Goal: Information Seeking & Learning: Learn about a topic

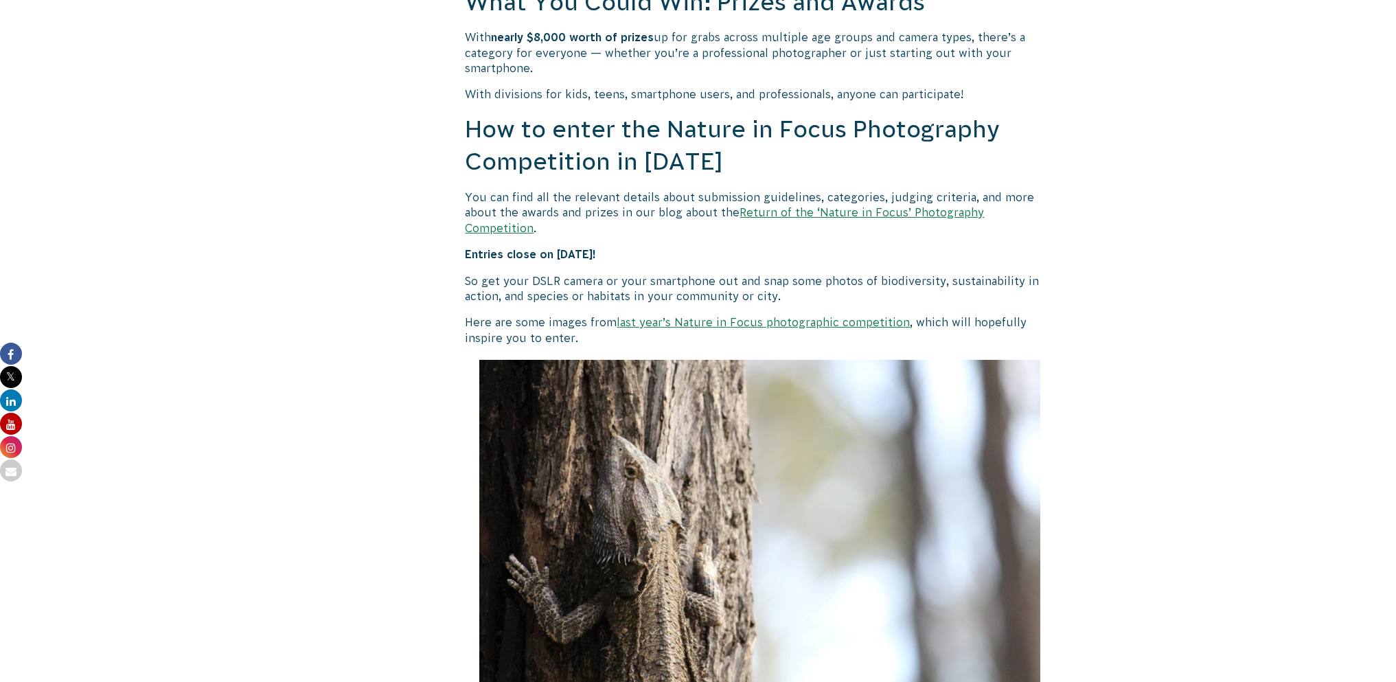
scroll to position [1168, 0]
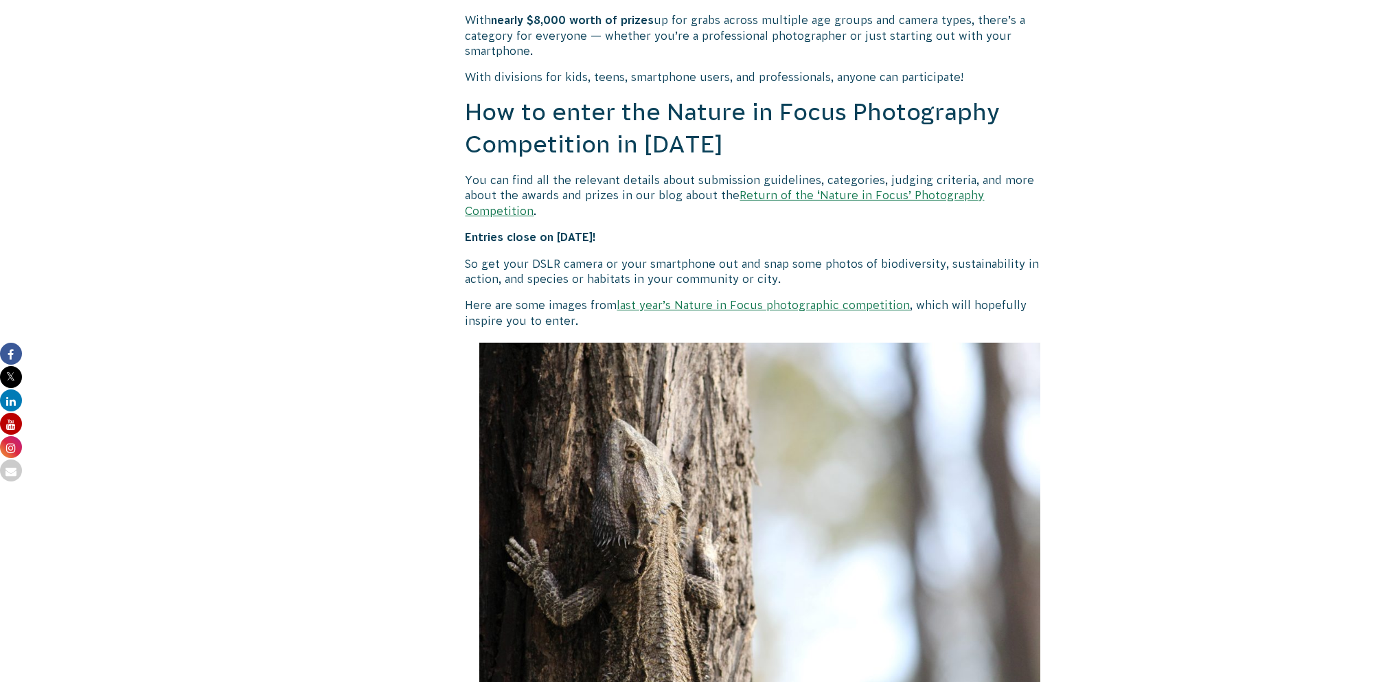
click at [743, 299] on link "last year’s Nature in Focus photographic competition" at bounding box center [763, 305] width 293 height 12
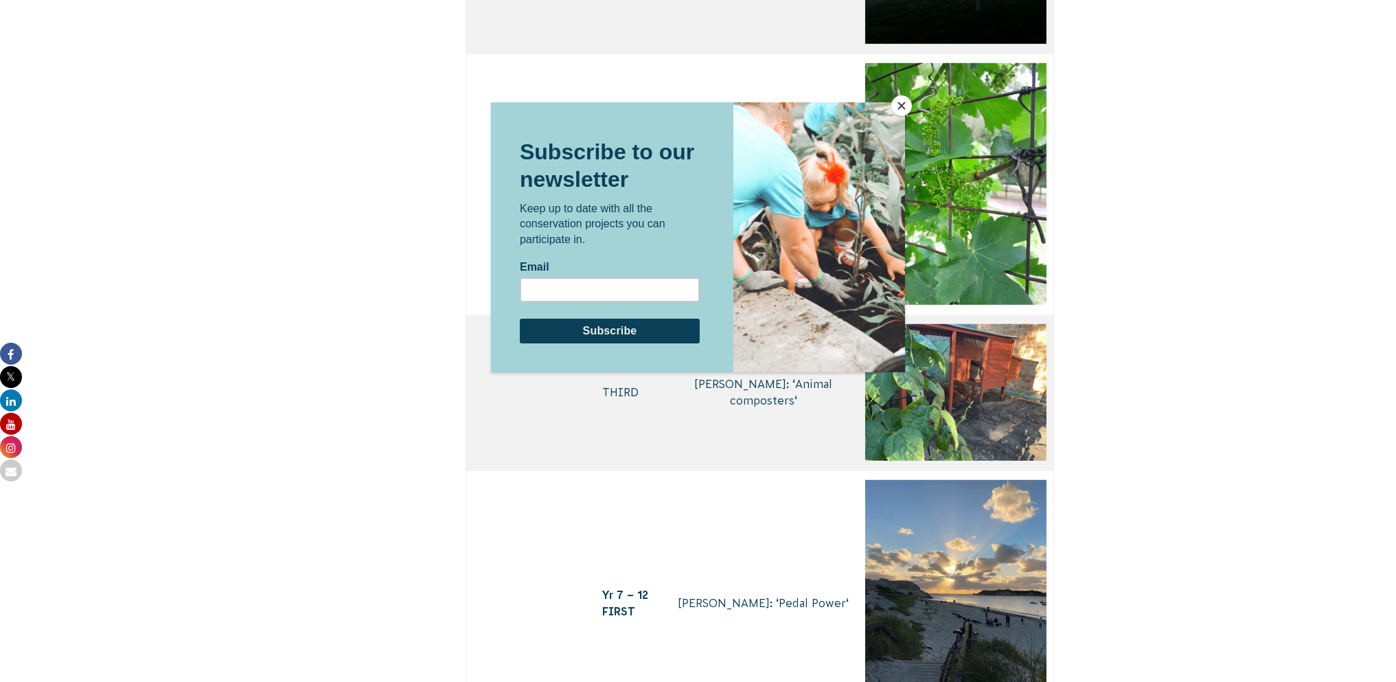
scroll to position [5014, 0]
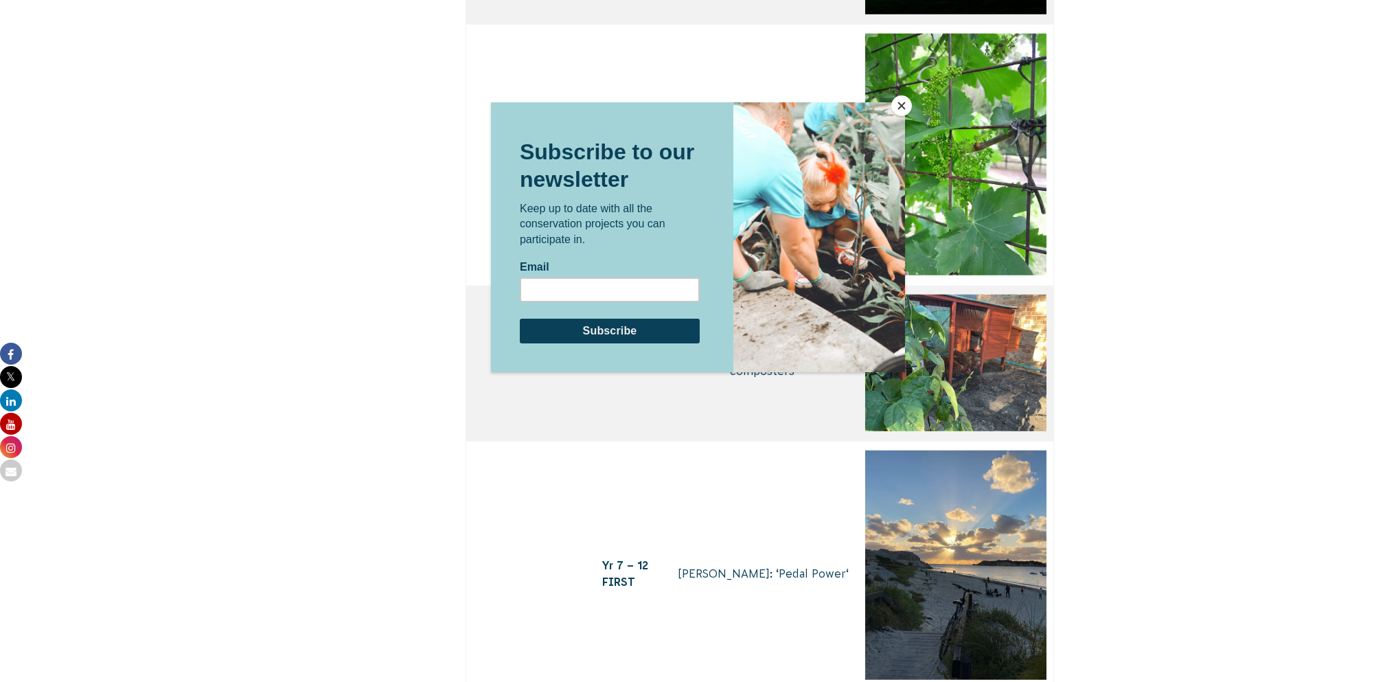
click at [900, 103] on button "Close" at bounding box center [902, 105] width 21 height 21
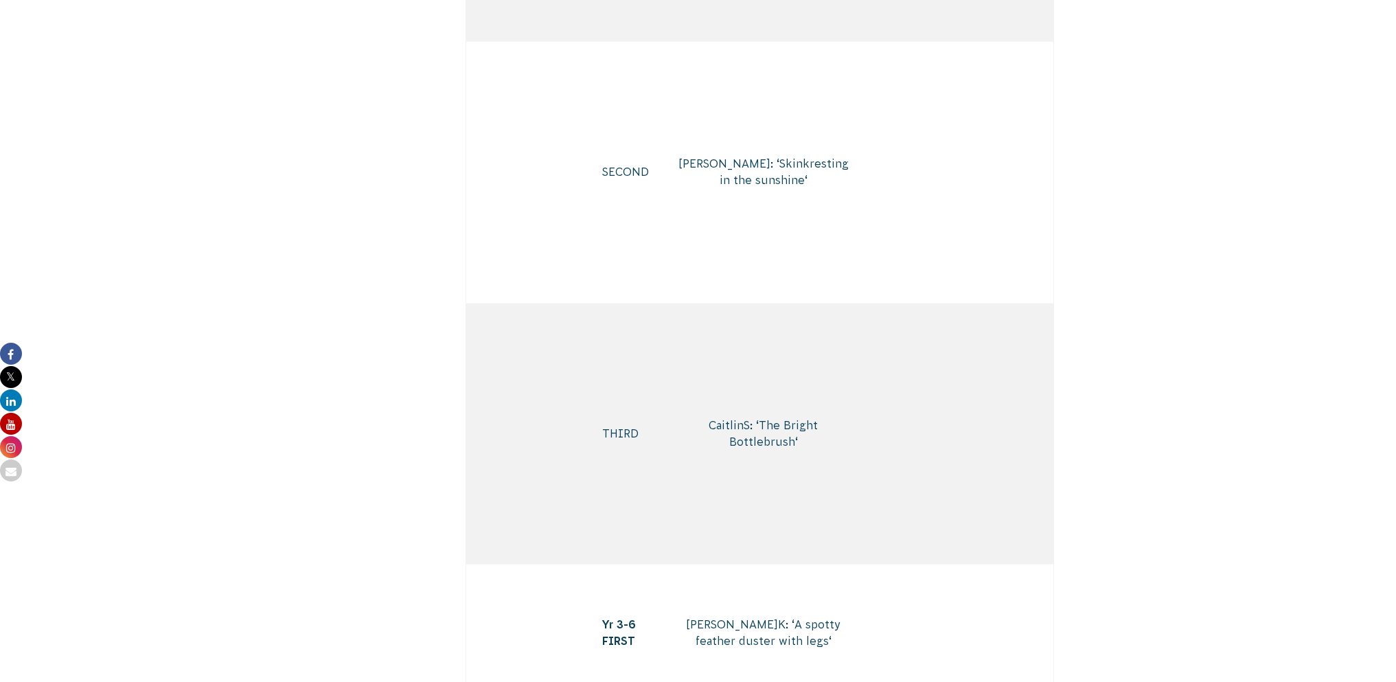
scroll to position [6388, 0]
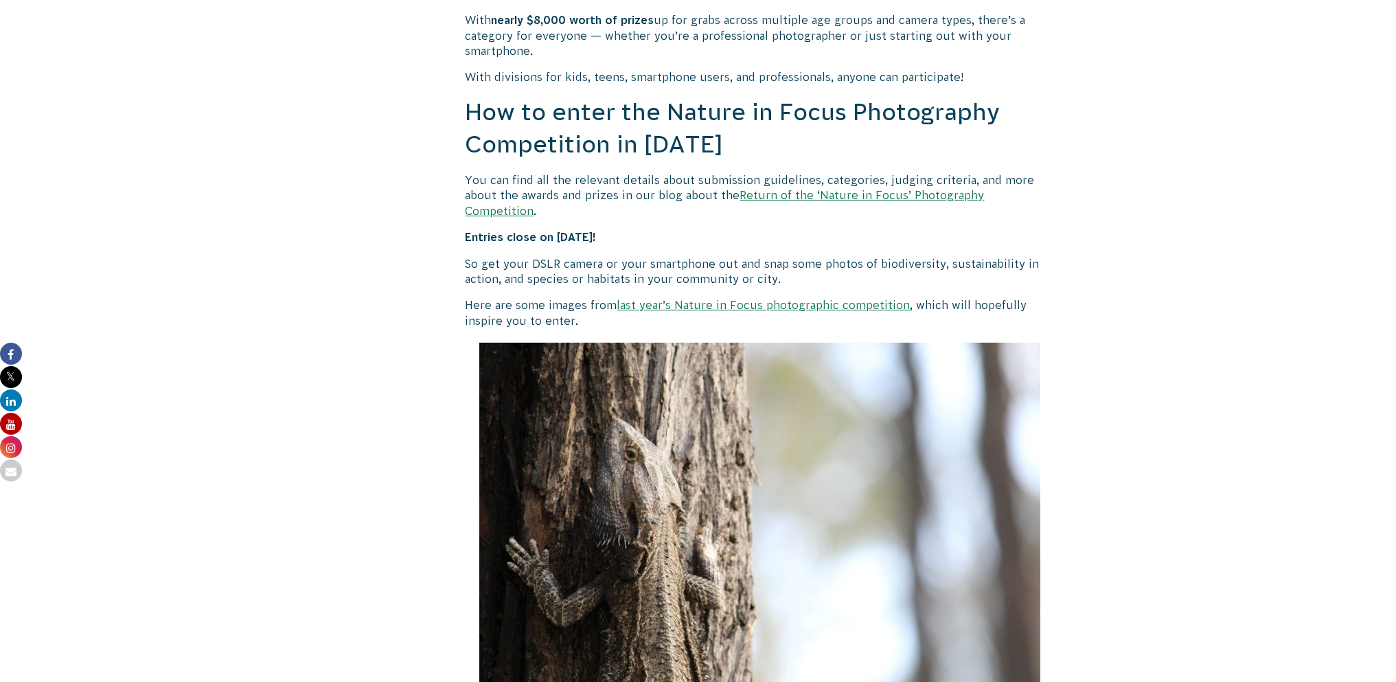
scroll to position [1168, 0]
click at [866, 198] on link "Return of the ‘Nature in Focus’ Photography Competition" at bounding box center [725, 202] width 519 height 27
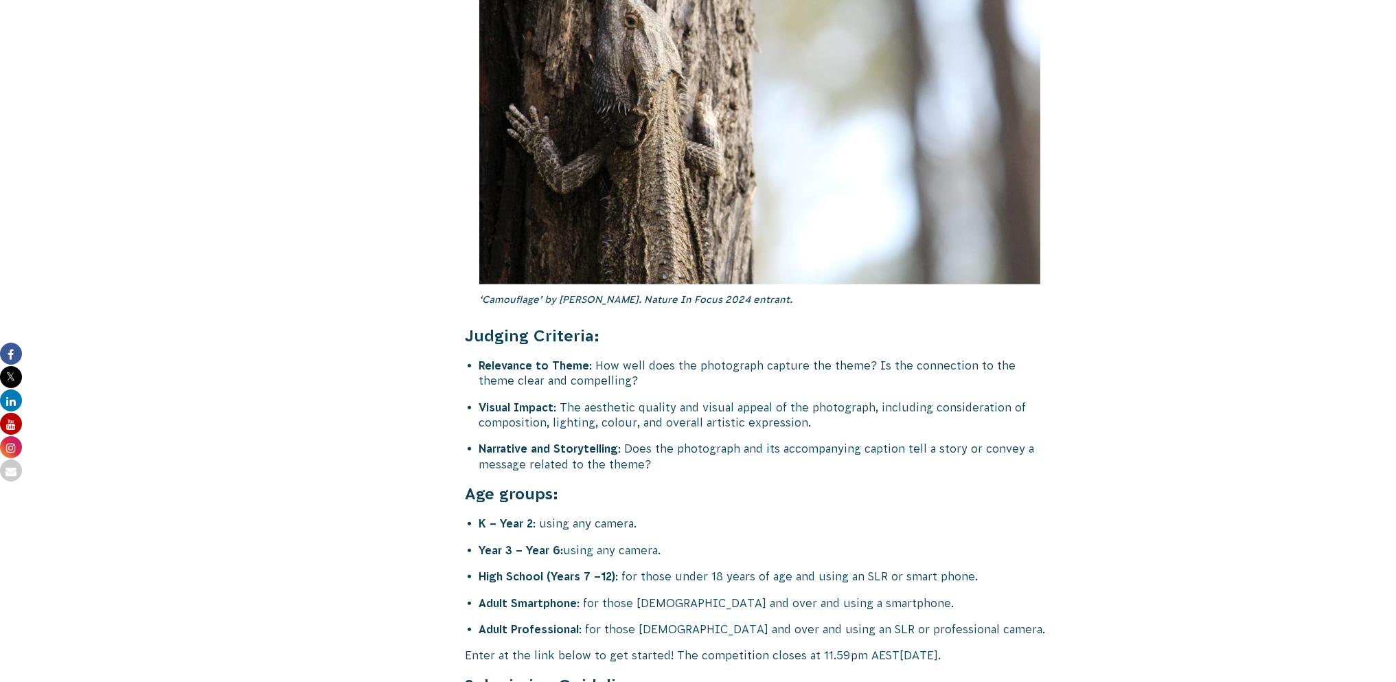
scroll to position [5083, 0]
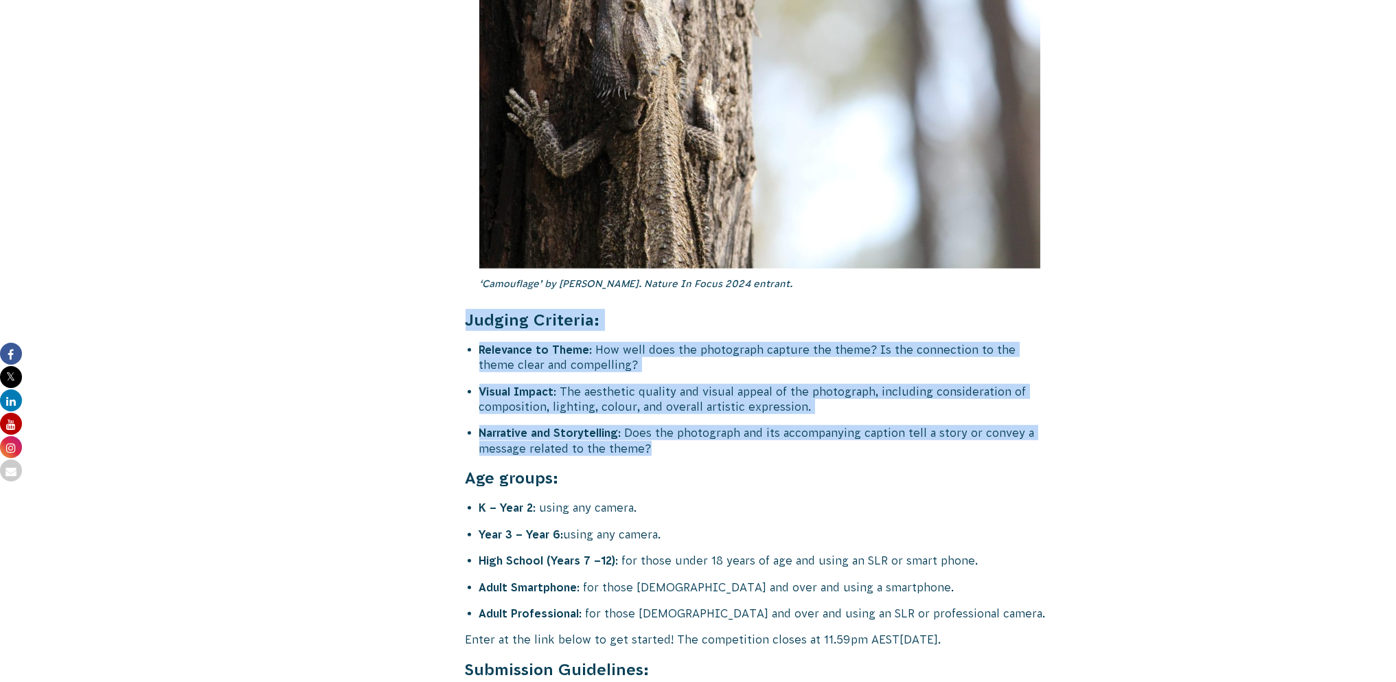
drag, startPoint x: 469, startPoint y: 272, endPoint x: 654, endPoint y: 396, distance: 222.7
copy div "Judging Criteria: Relevance to Theme : How well does the photograph capture the…"
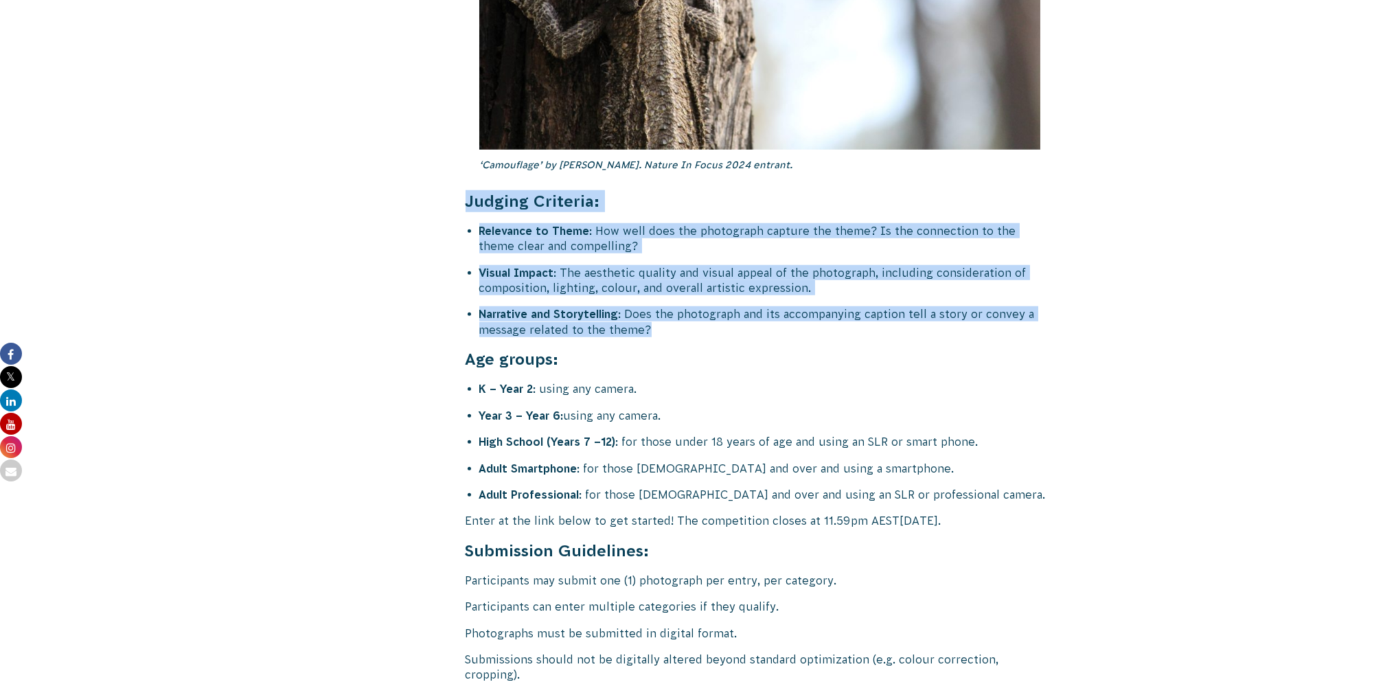
scroll to position [5220, 0]
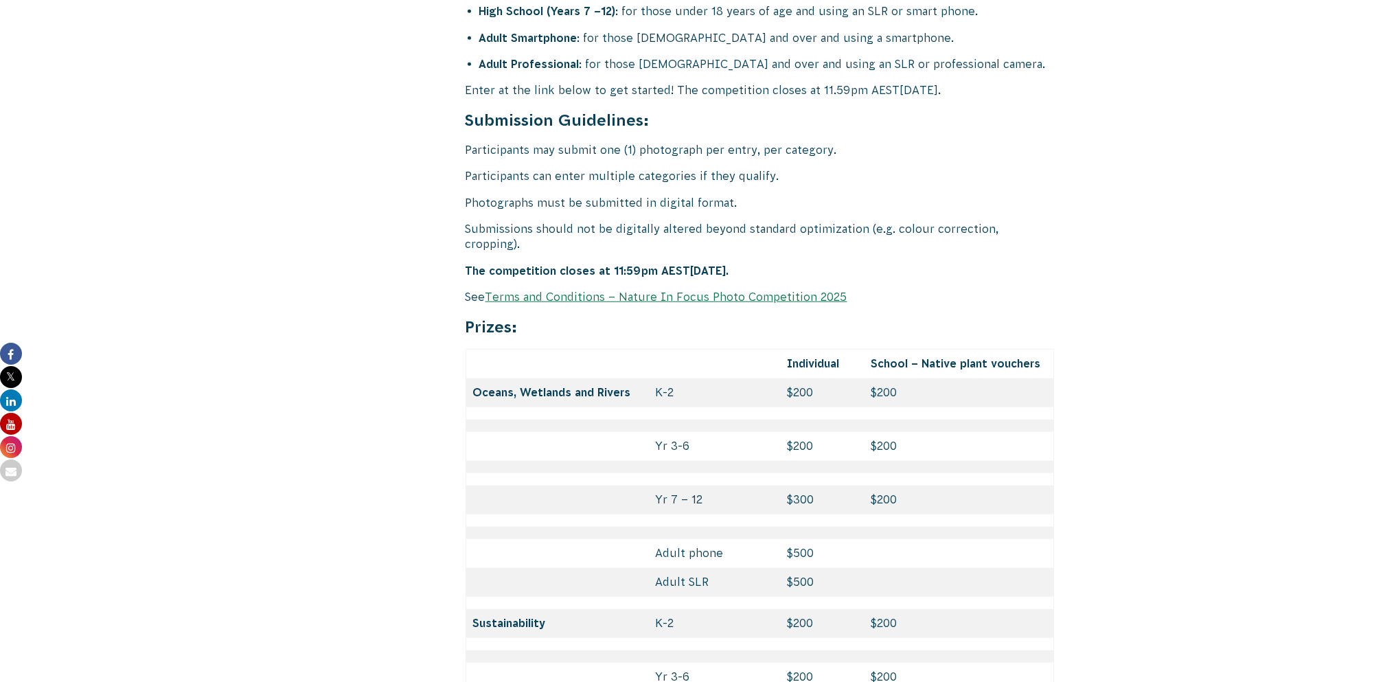
scroll to position [5495, 0]
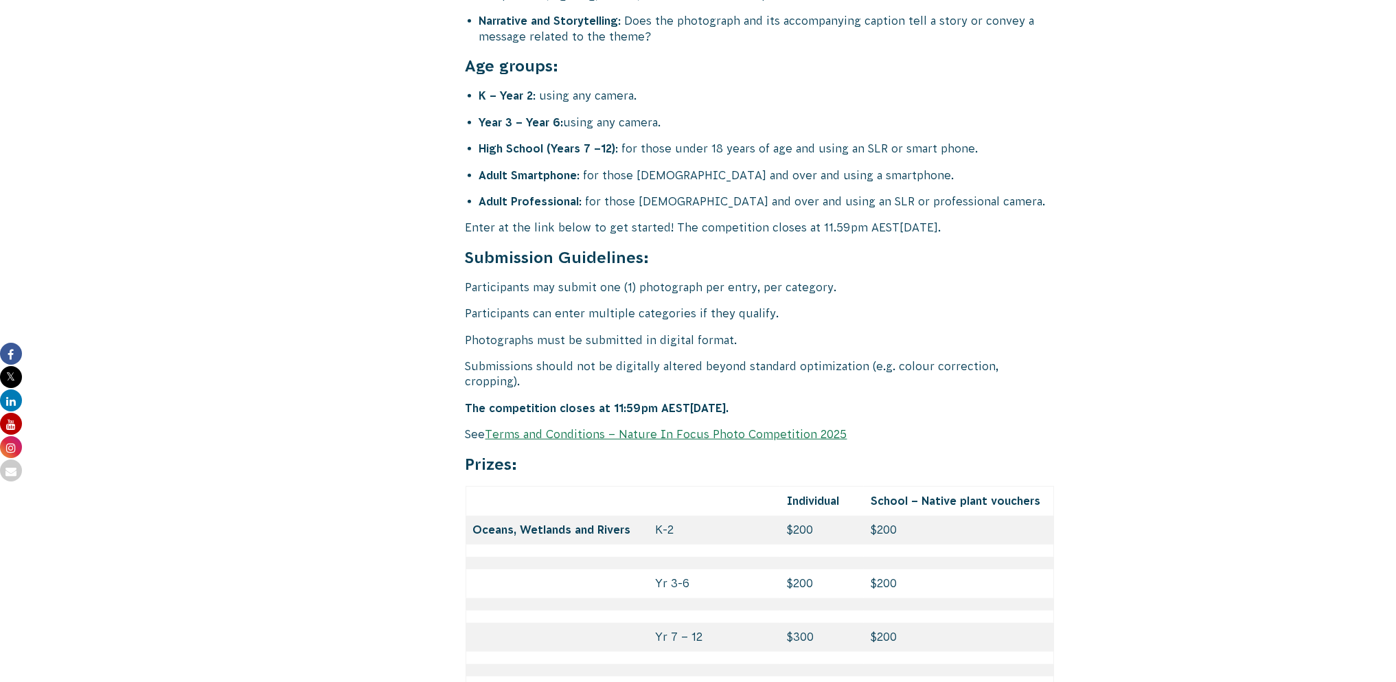
click at [632, 428] on link "Terms and Conditions – Nature In Focus Photo Competition 2025" at bounding box center [667, 434] width 362 height 12
